Goal: Find specific page/section: Find specific page/section

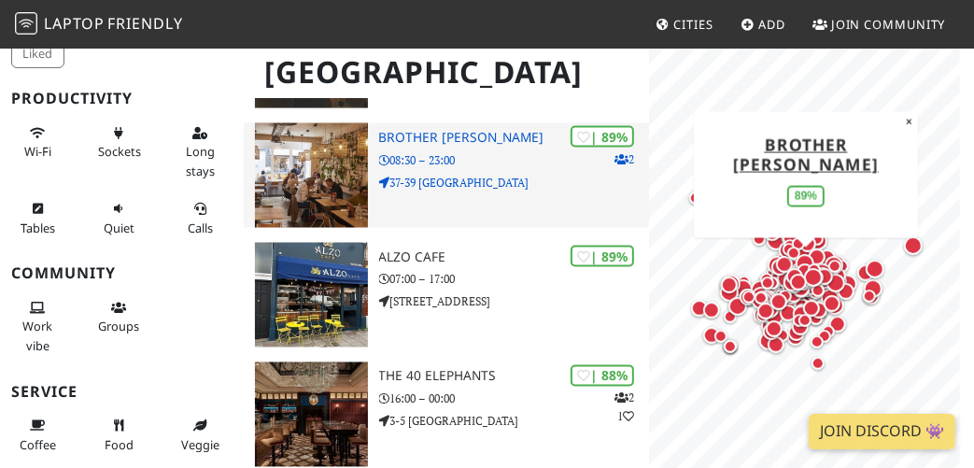
scroll to position [1678, 0]
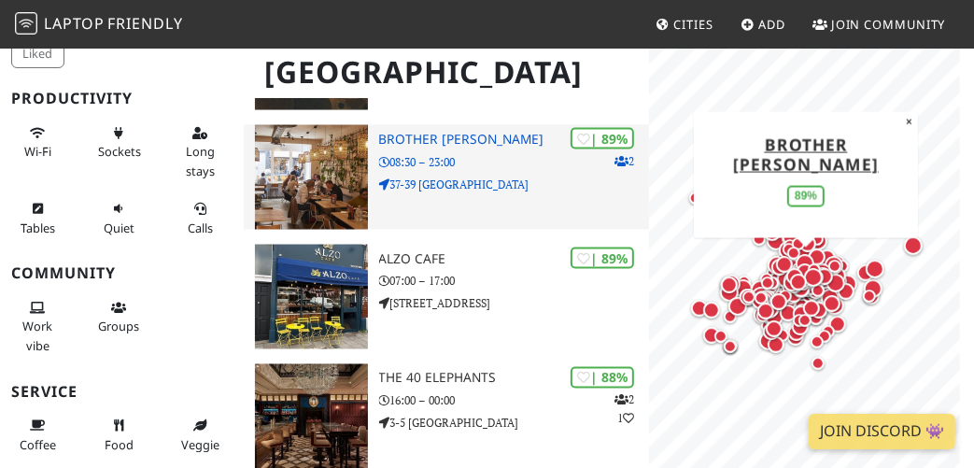
click at [481, 175] on div "| 89% 2 Brother Marcus Angel 08:30 – 23:00 37-39 Camden Passage" at bounding box center [514, 177] width 271 height 105
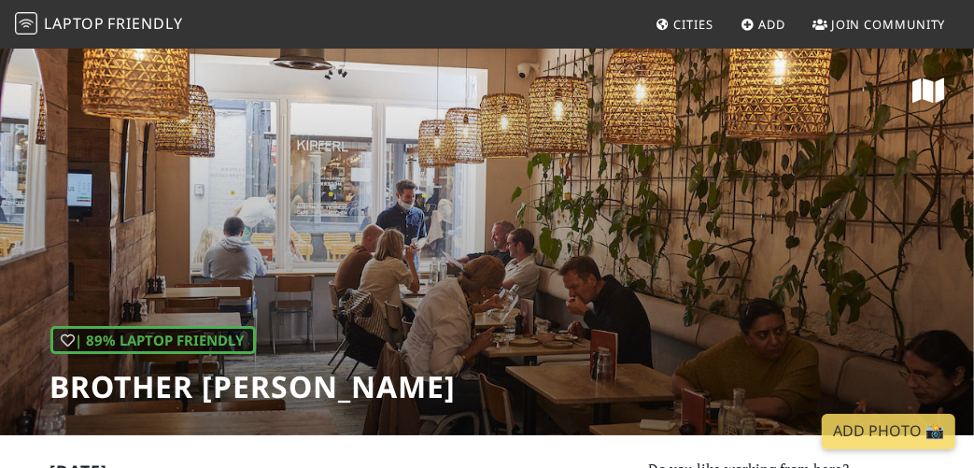
click at [490, 228] on div "| 89% Laptop Friendly Brother [PERSON_NAME]" at bounding box center [487, 241] width 974 height 388
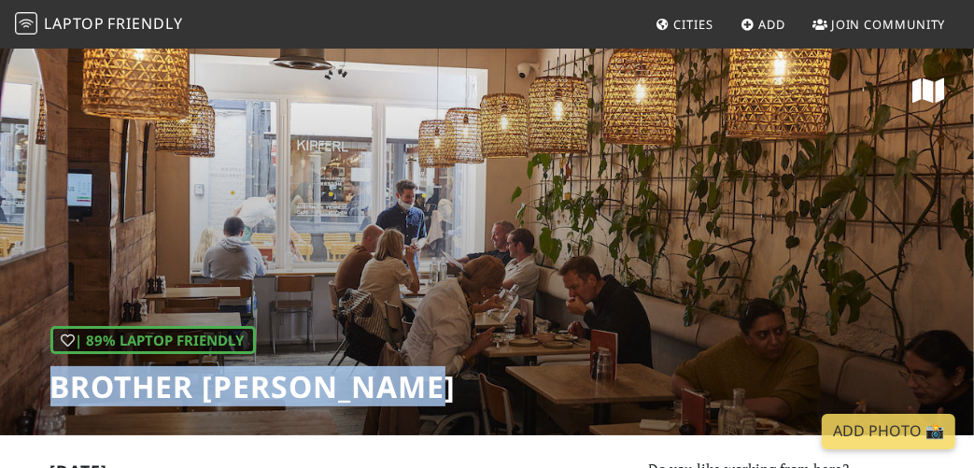
drag, startPoint x: 54, startPoint y: 386, endPoint x: 444, endPoint y: 386, distance: 390.2
click at [444, 386] on h1 "Brother [PERSON_NAME]" at bounding box center [253, 386] width 406 height 35
copy h1 "Brother [PERSON_NAME]"
